Goal: Task Accomplishment & Management: Manage account settings

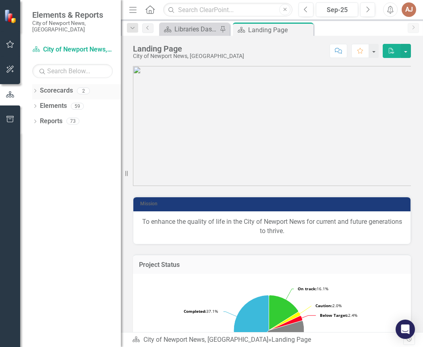
click at [39, 84] on div "Dropdown Scorecards 2" at bounding box center [76, 91] width 89 height 15
click at [33, 89] on icon "Dropdown" at bounding box center [35, 91] width 6 height 4
click at [38, 103] on icon "Dropdown" at bounding box center [39, 105] width 6 height 5
click at [64, 117] on link "Libraries" at bounding box center [86, 121] width 68 height 9
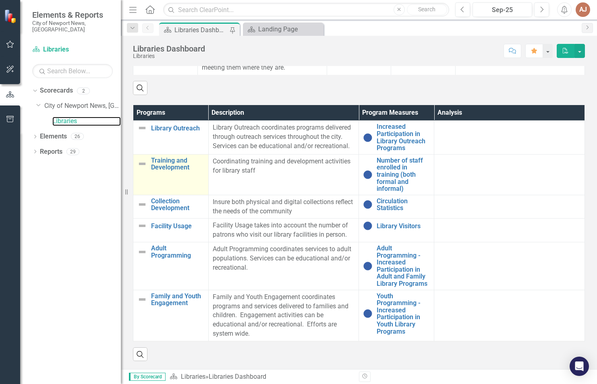
scroll to position [502, 0]
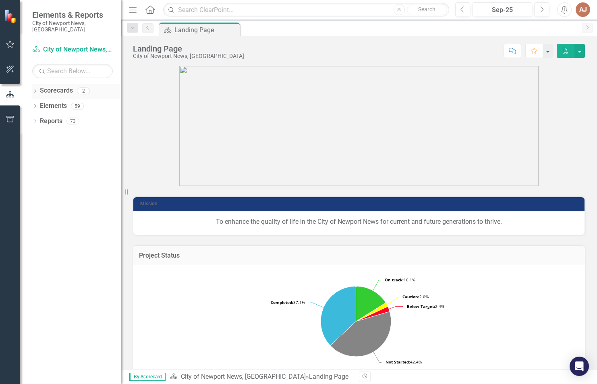
click at [33, 89] on icon "Dropdown" at bounding box center [35, 91] width 6 height 4
click at [37, 103] on icon "Dropdown" at bounding box center [39, 105] width 6 height 5
click at [66, 117] on link "Libraries" at bounding box center [86, 121] width 68 height 9
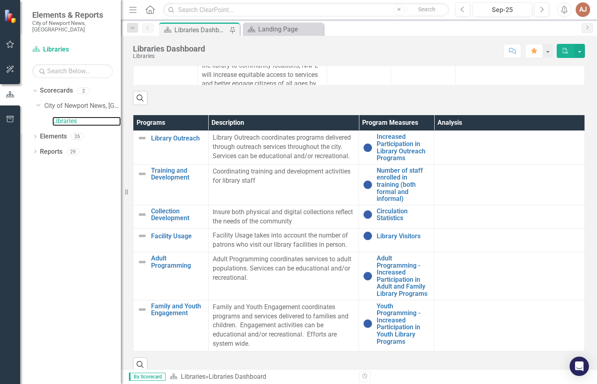
scroll to position [502, 0]
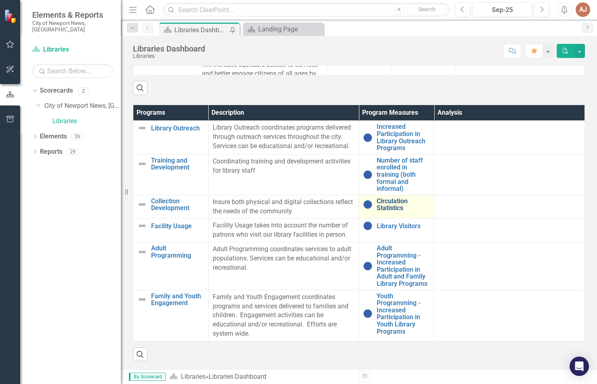
click at [392, 203] on link "Circulation Statistics" at bounding box center [402, 205] width 53 height 14
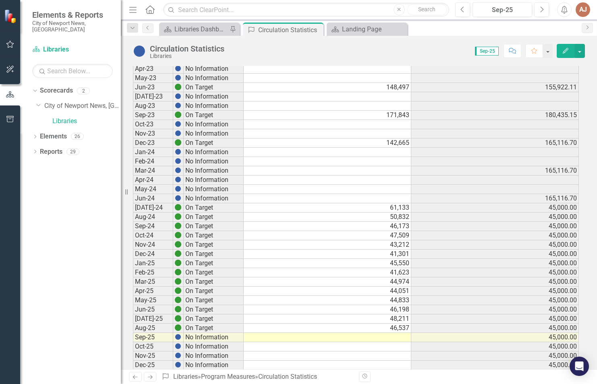
scroll to position [395, 0]
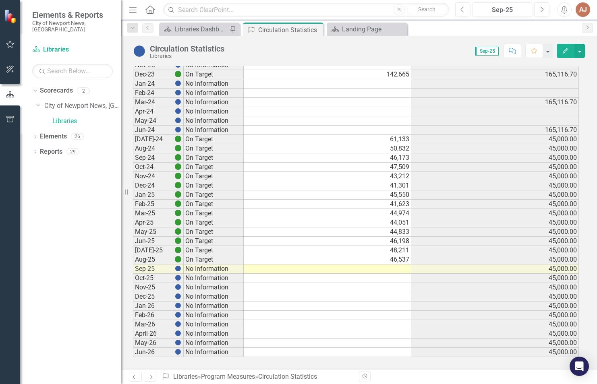
click at [333, 265] on td at bounding box center [327, 269] width 167 height 9
drag, startPoint x: 317, startPoint y: 292, endPoint x: 322, endPoint y: 277, distance: 15.4
click at [317, 292] on td at bounding box center [327, 296] width 167 height 9
click at [333, 265] on td at bounding box center [327, 269] width 167 height 9
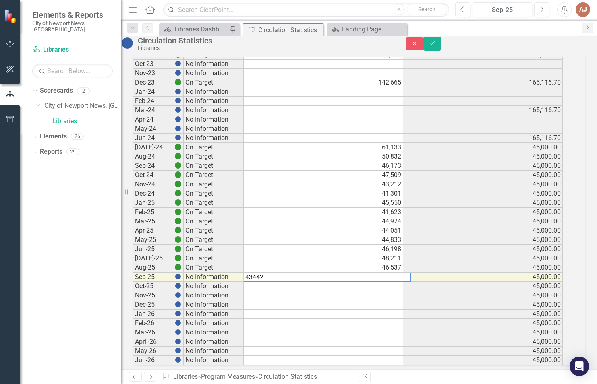
type textarea "43442"
click at [334, 291] on td at bounding box center [323, 286] width 159 height 9
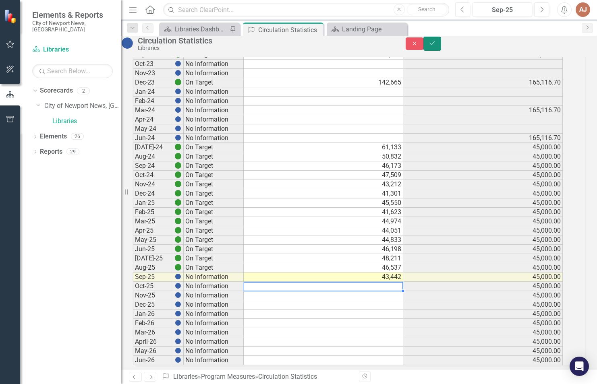
click at [422, 44] on button "Save" at bounding box center [432, 44] width 18 height 14
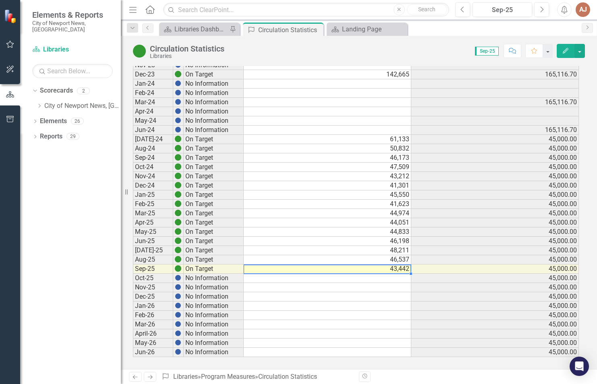
click at [394, 268] on td "43,442" at bounding box center [327, 269] width 167 height 9
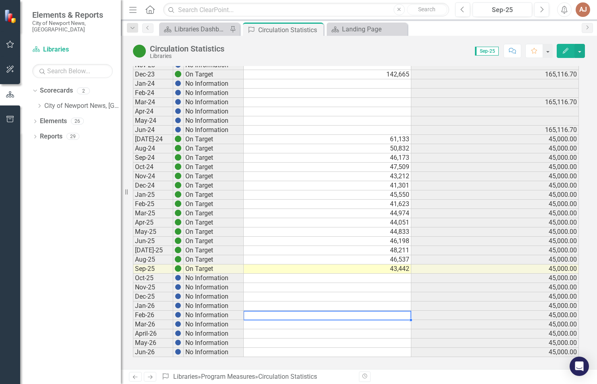
click at [314, 316] on td at bounding box center [327, 315] width 167 height 9
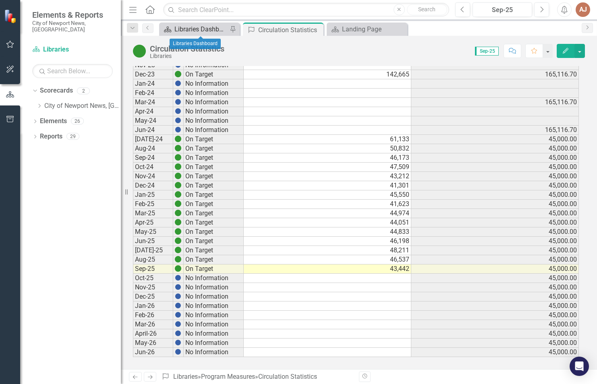
click at [206, 26] on div "Libraries Dashboard" at bounding box center [200, 29] width 53 height 10
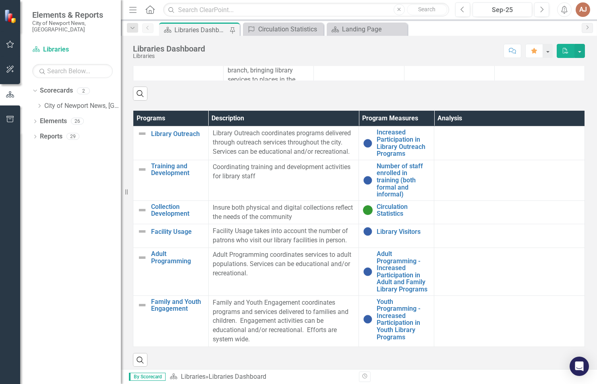
scroll to position [502, 0]
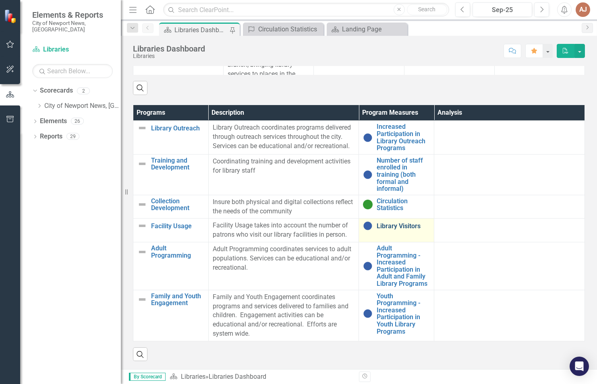
click at [391, 223] on link "Library Visitors" at bounding box center [402, 226] width 53 height 7
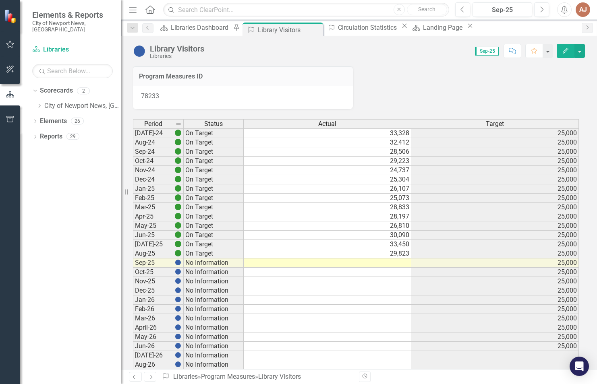
click at [385, 261] on td at bounding box center [327, 262] width 167 height 9
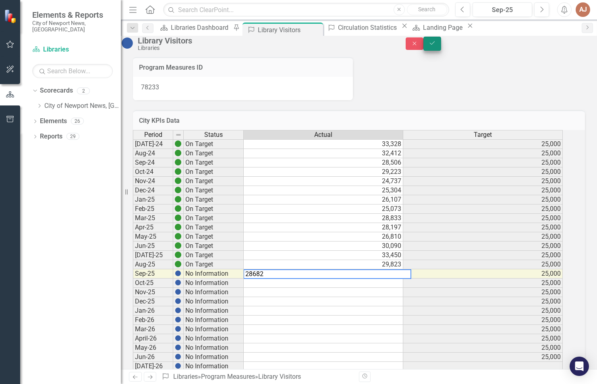
type textarea "28682"
click at [422, 46] on icon "Save" at bounding box center [431, 43] width 7 height 6
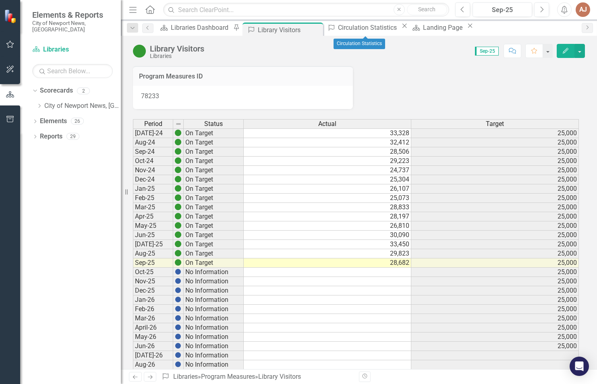
click at [400, 29] on icon "Close" at bounding box center [404, 26] width 8 height 6
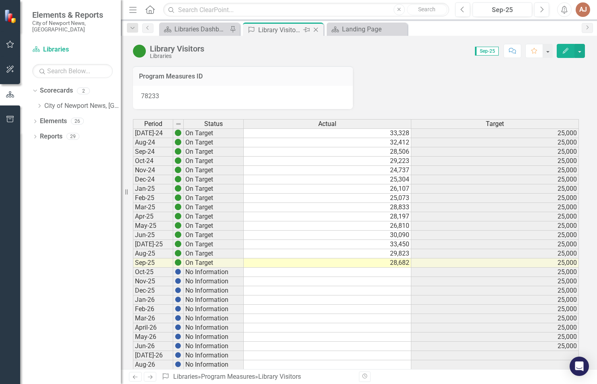
click at [316, 30] on icon "Close" at bounding box center [316, 30] width 8 height 6
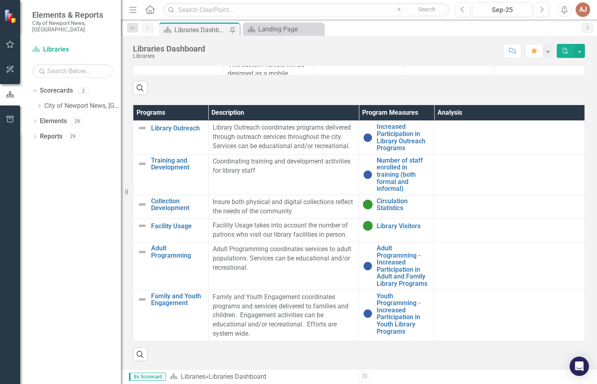
scroll to position [502, 0]
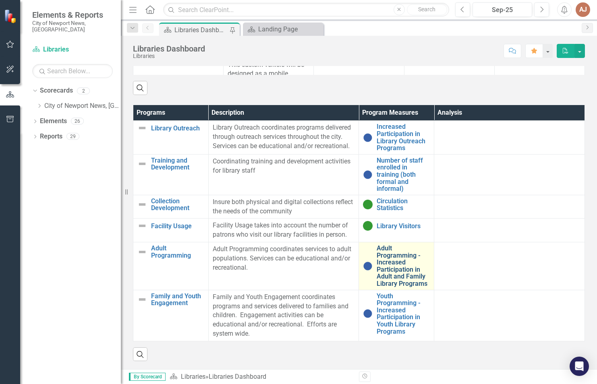
click at [380, 258] on link "Adult Programming - Increased Participation in Adult and Family Library Programs" at bounding box center [402, 266] width 53 height 43
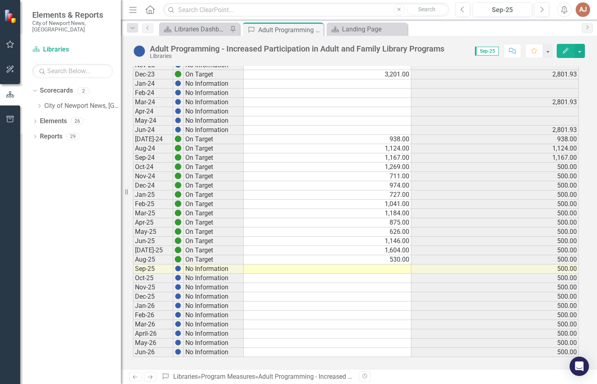
scroll to position [395, 0]
click at [281, 265] on td at bounding box center [327, 269] width 167 height 9
click at [357, 265] on td at bounding box center [327, 269] width 167 height 9
click at [364, 278] on td at bounding box center [327, 278] width 167 height 9
click at [365, 265] on td at bounding box center [327, 269] width 167 height 9
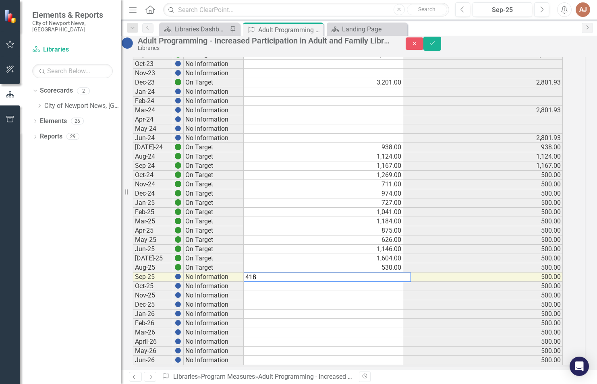
type textarea "418"
click at [422, 189] on td "500.00" at bounding box center [482, 184] width 159 height 9
click at [422, 46] on button "Save" at bounding box center [432, 44] width 18 height 14
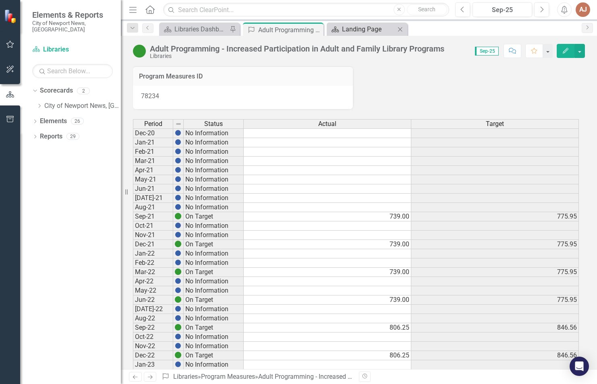
click at [337, 29] on icon at bounding box center [334, 30] width 7 height 6
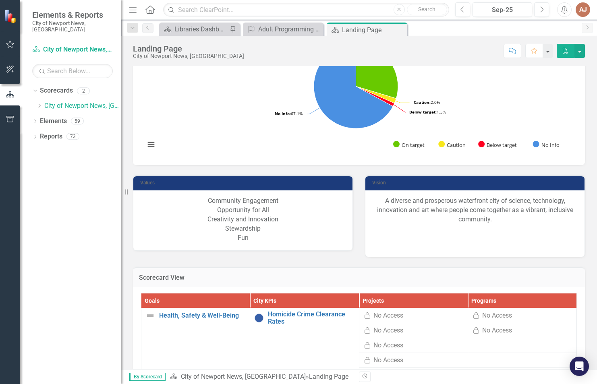
scroll to position [819, 0]
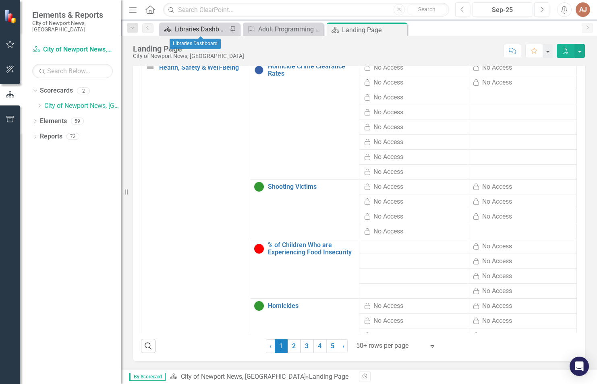
click at [202, 27] on div "Libraries Dashboard" at bounding box center [200, 29] width 53 height 10
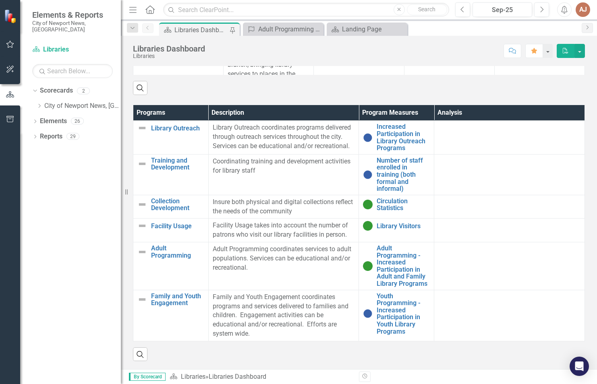
scroll to position [502, 0]
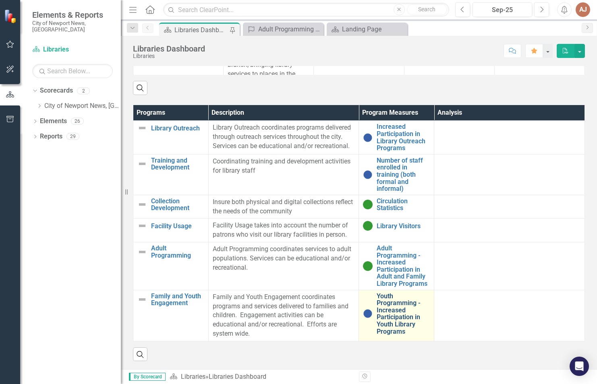
click at [386, 311] on link "Youth Programming - Increased Participation in Youth Library Programs" at bounding box center [402, 314] width 53 height 43
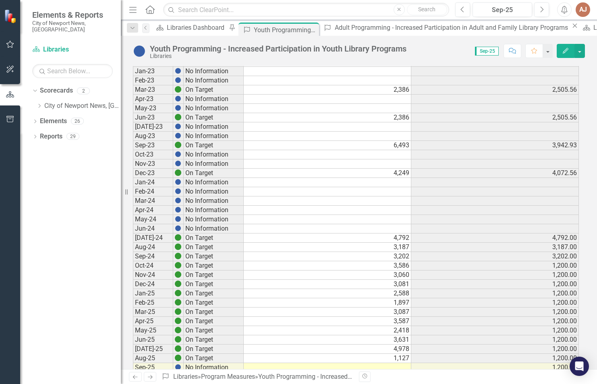
scroll to position [395, 0]
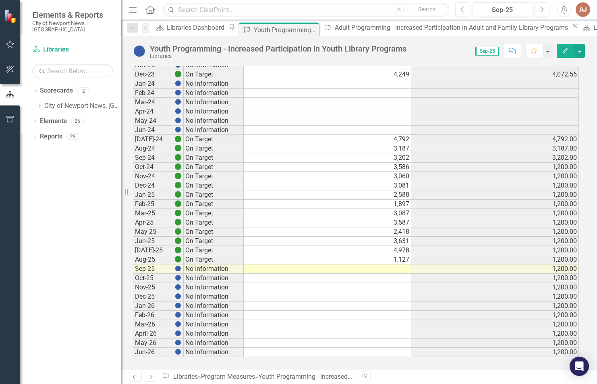
click at [364, 265] on td at bounding box center [327, 269] width 167 height 9
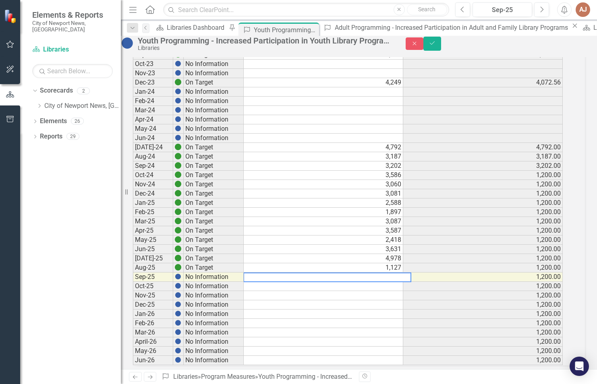
click at [359, 282] on textarea at bounding box center [327, 278] width 168 height 10
type textarea "1299"
click at [362, 300] on td at bounding box center [323, 295] width 159 height 9
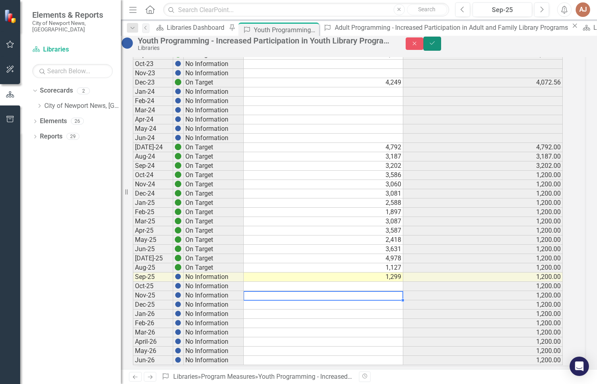
click at [422, 46] on icon "Save" at bounding box center [431, 43] width 7 height 6
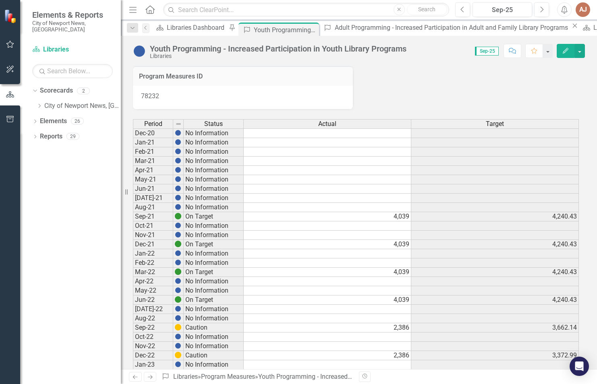
scroll to position [161, 0]
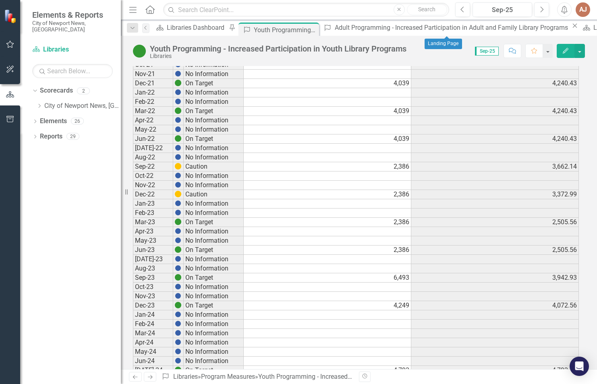
drag, startPoint x: 480, startPoint y: 29, endPoint x: 406, endPoint y: 37, distance: 74.1
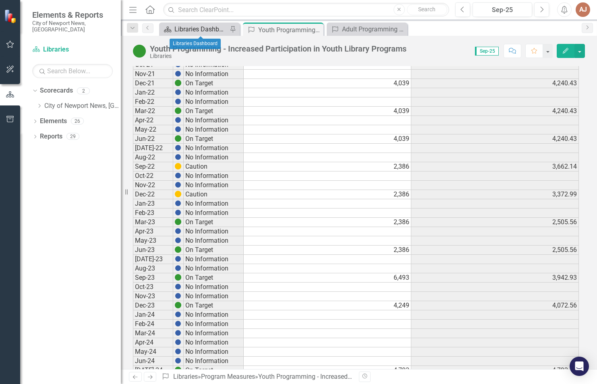
click at [199, 29] on div "Libraries Dashboard" at bounding box center [200, 29] width 53 height 10
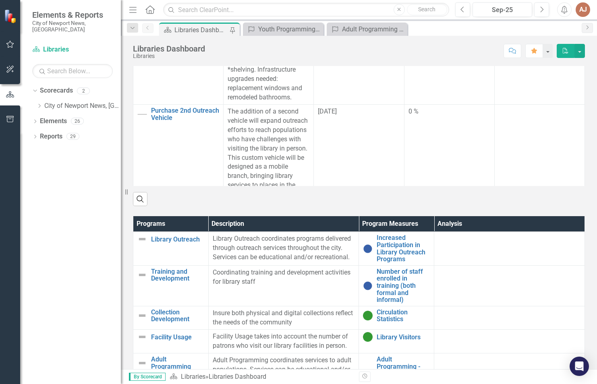
scroll to position [381, 0]
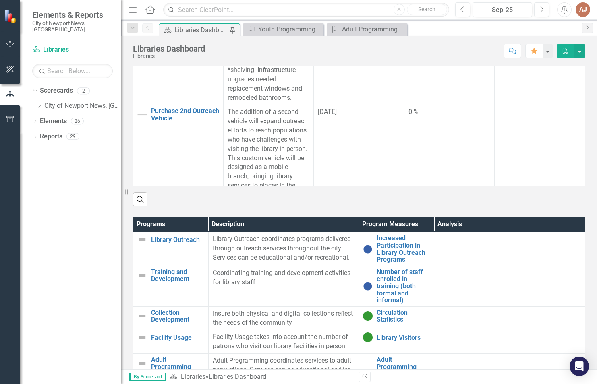
click at [282, 255] on p "Library Outreach coordinates programs delivered through outreach services throu…" at bounding box center [284, 249] width 142 height 28
click at [407, 260] on link "Increased Participation in Library Outreach Programs" at bounding box center [402, 249] width 53 height 28
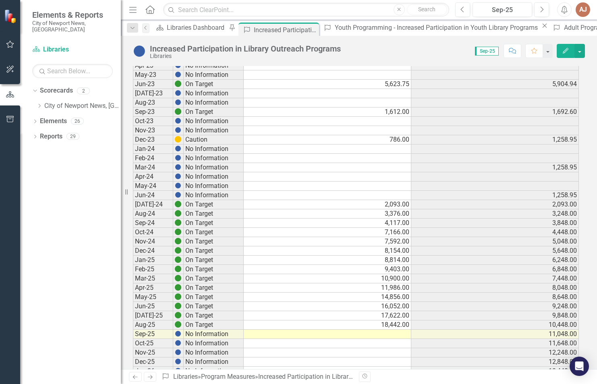
scroll to position [395, 0]
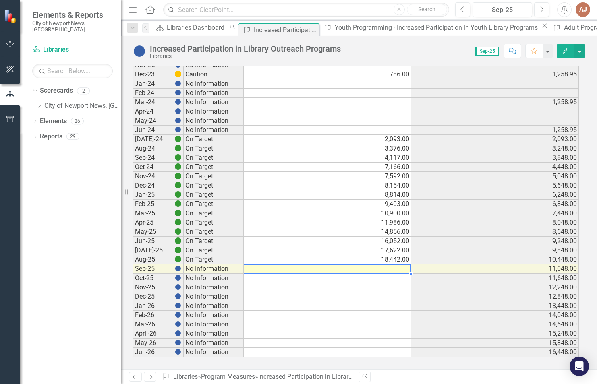
click at [391, 266] on td at bounding box center [327, 269] width 167 height 9
click at [392, 266] on td at bounding box center [327, 269] width 167 height 9
click at [376, 265] on td at bounding box center [327, 269] width 167 height 9
click at [386, 283] on td at bounding box center [327, 287] width 167 height 9
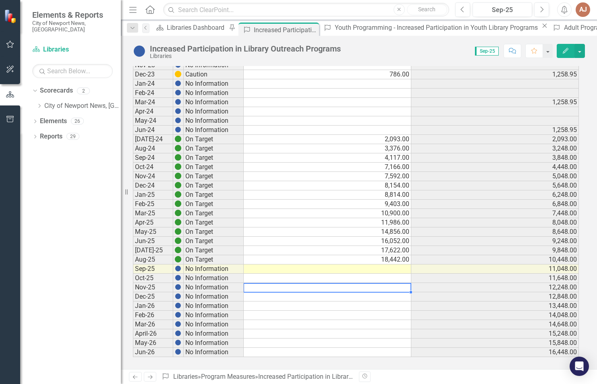
click at [133, 262] on div "Period Status Actual Target Dec-20 No Information Jan-21 No Information Feb-21 …" at bounding box center [133, 42] width 0 height 630
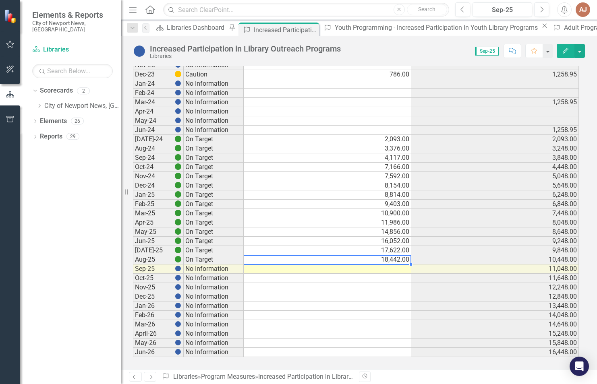
click at [378, 266] on td at bounding box center [327, 269] width 167 height 9
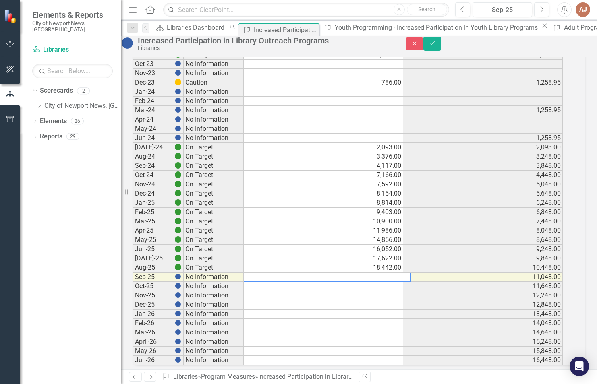
click at [376, 282] on textarea at bounding box center [327, 278] width 168 height 10
type textarea "19359"
click at [422, 46] on icon "Save" at bounding box center [431, 43] width 7 height 6
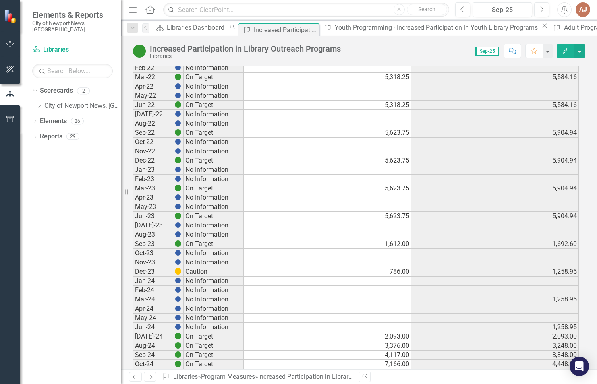
scroll to position [194, 0]
click at [315, 31] on icon "Close" at bounding box center [311, 30] width 8 height 6
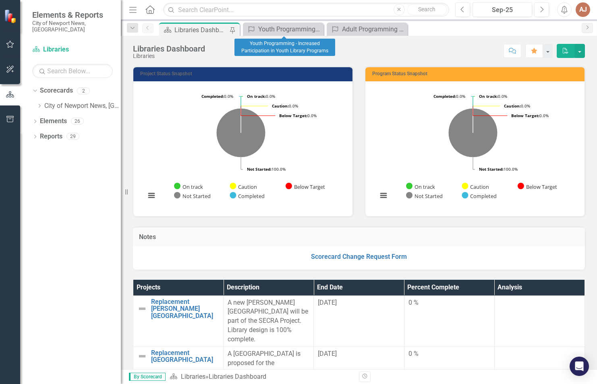
click at [0, 0] on icon "Close" at bounding box center [0, 0] width 0 height 0
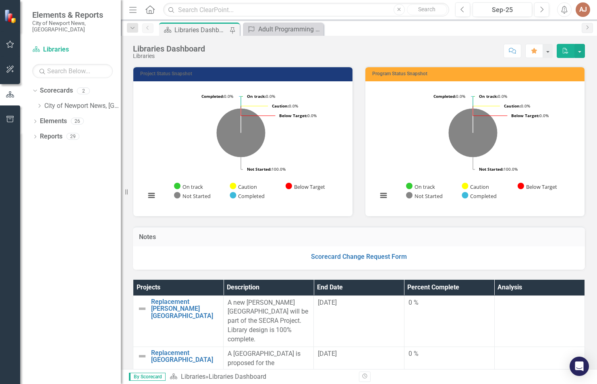
click at [209, 31] on div "Libraries Dashboard" at bounding box center [200, 30] width 53 height 10
click at [218, 30] on div "Libraries Dashboard" at bounding box center [200, 30] width 53 height 10
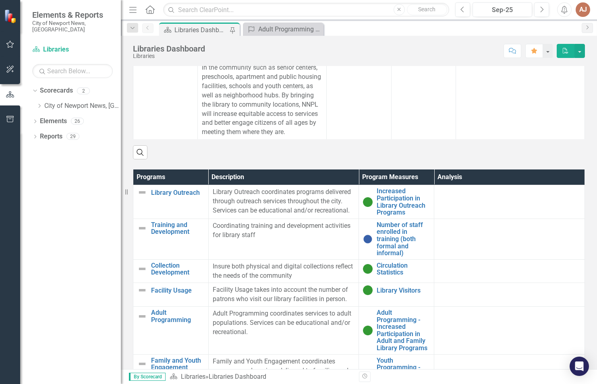
scroll to position [433, 0]
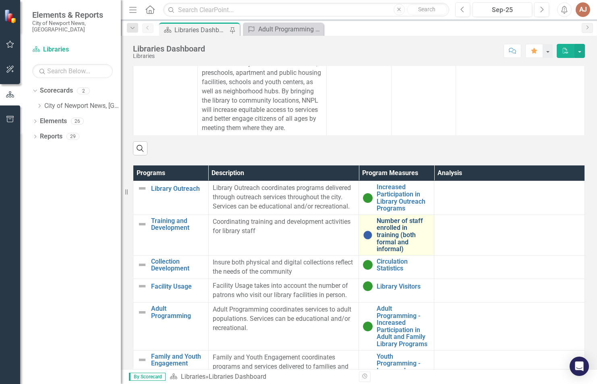
click at [380, 233] on link "Number of staff enrolled in training (both formal and informal)" at bounding box center [402, 234] width 53 height 35
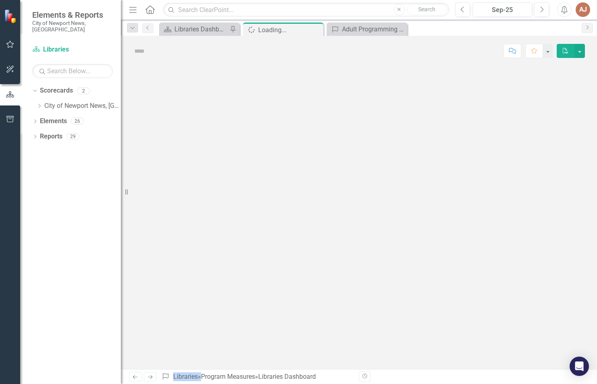
click at [380, 233] on div at bounding box center [359, 217] width 476 height 303
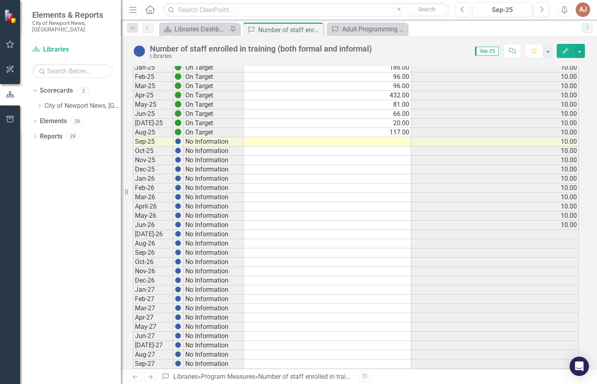
scroll to position [2, 0]
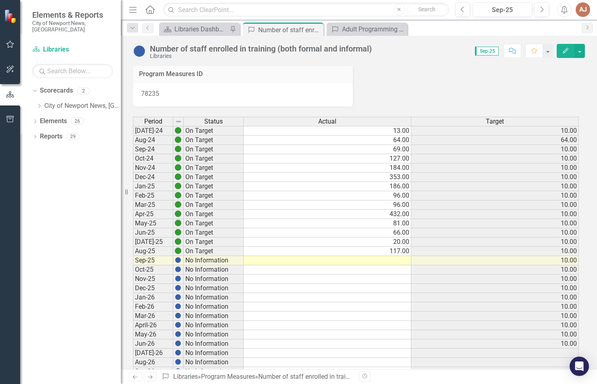
click at [346, 261] on td at bounding box center [327, 260] width 167 height 9
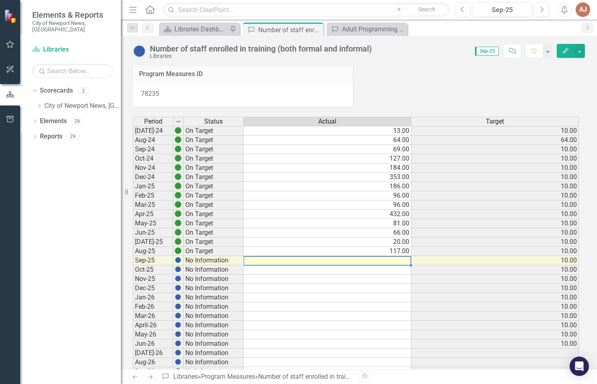
click at [346, 261] on td at bounding box center [327, 260] width 167 height 9
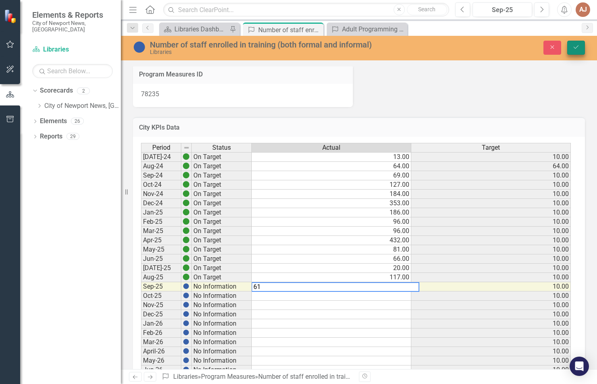
type textarea "61"
click at [577, 42] on button "Save" at bounding box center [576, 48] width 18 height 14
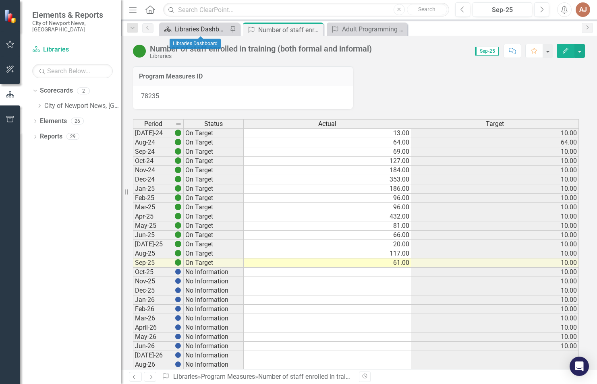
click at [197, 31] on div "Libraries Dashboard" at bounding box center [200, 29] width 53 height 10
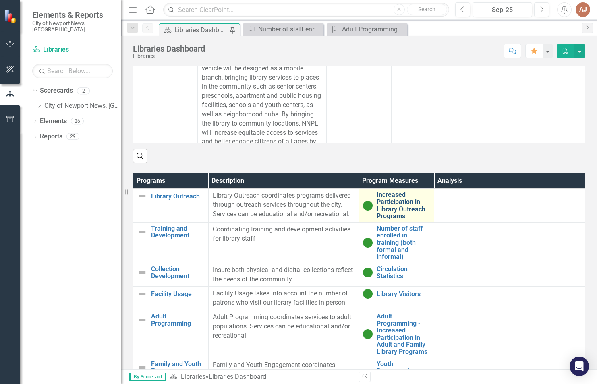
scroll to position [341, 0]
